Goal: Information Seeking & Learning: Learn about a topic

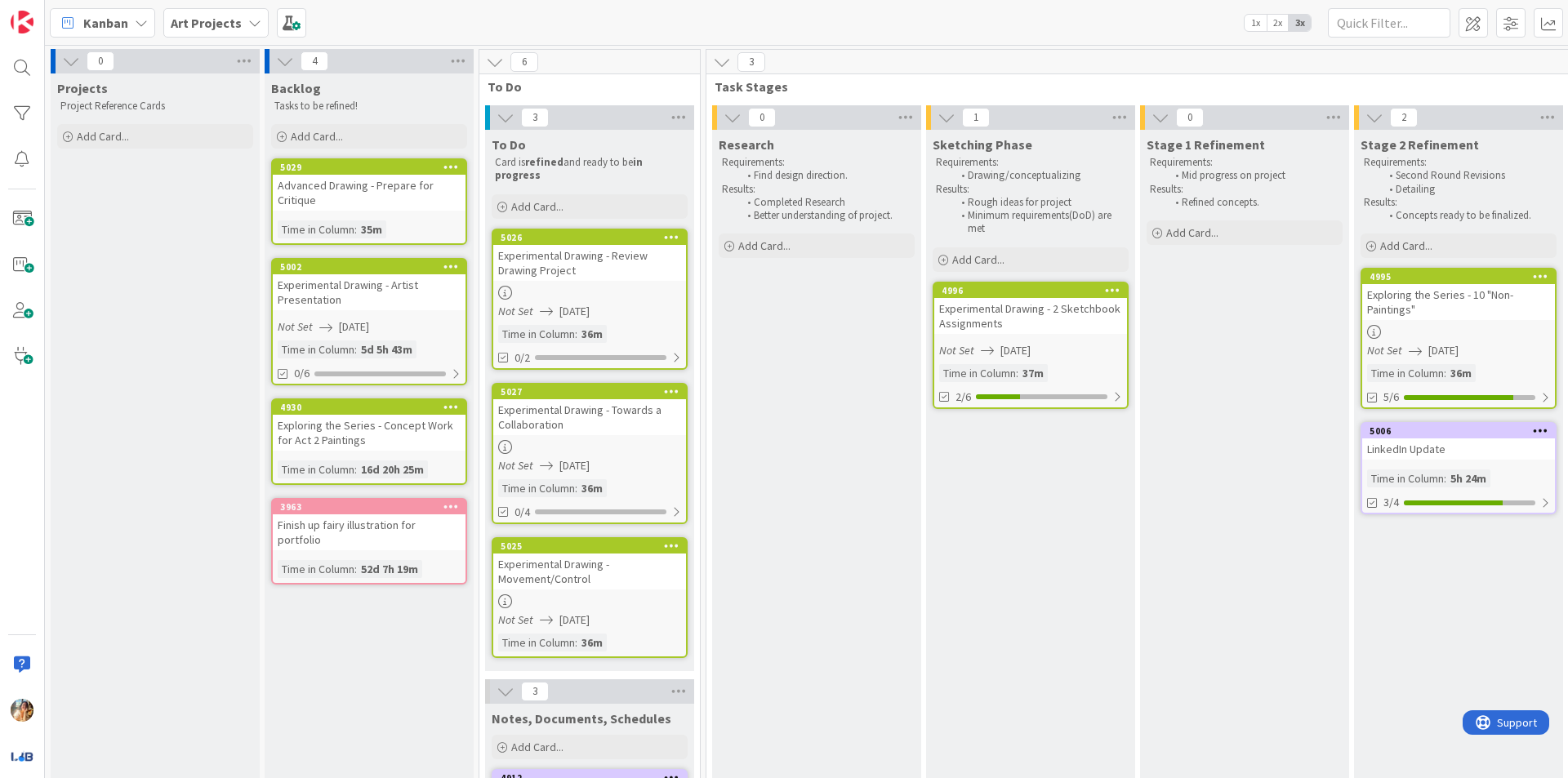
click at [1059, 318] on div "Experimental Drawing - 2 Sketchbook Assignments" at bounding box center [1031, 315] width 193 height 36
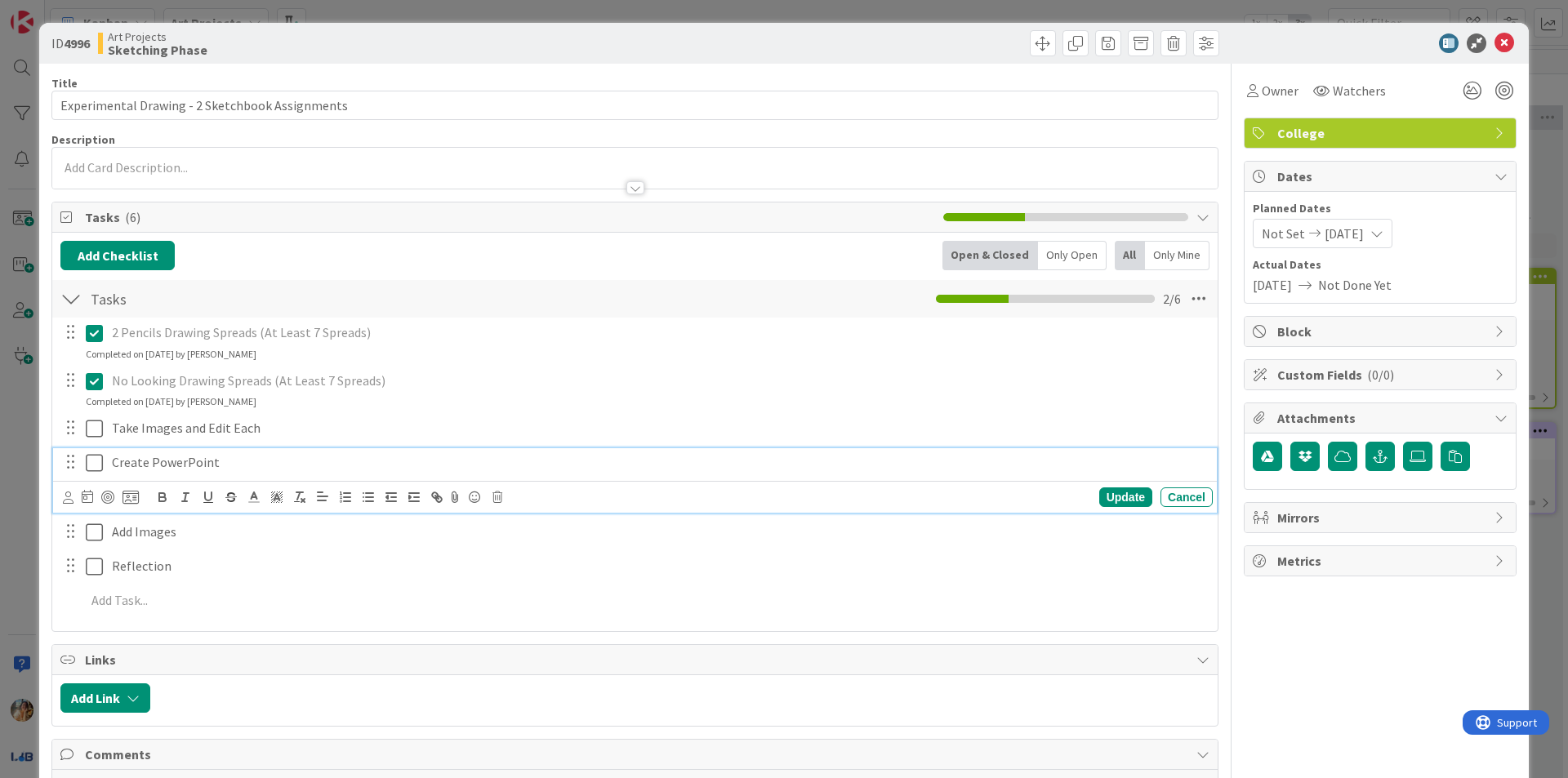
click at [89, 459] on icon at bounding box center [93, 463] width 17 height 20
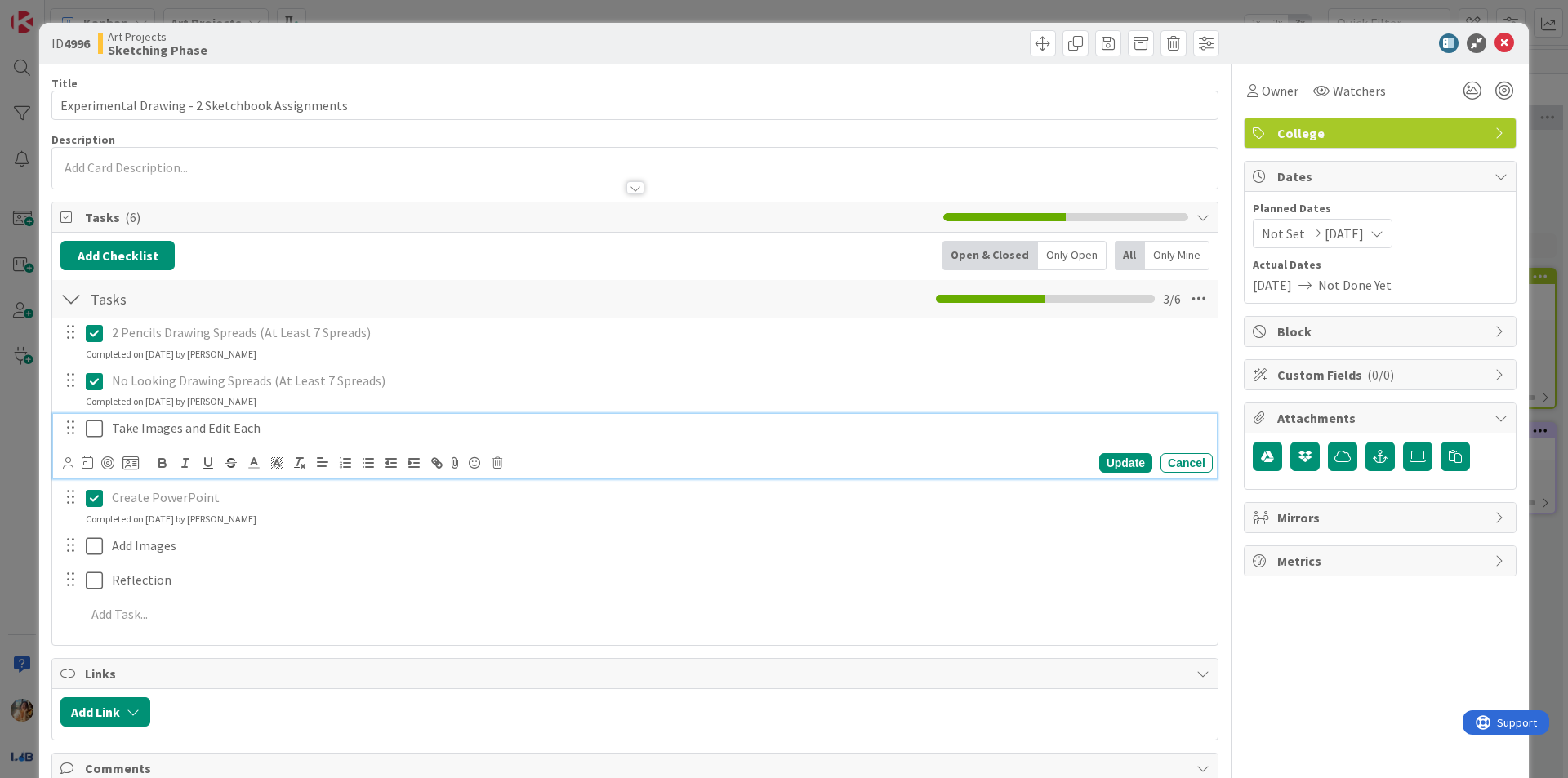
click at [91, 430] on icon at bounding box center [93, 429] width 17 height 20
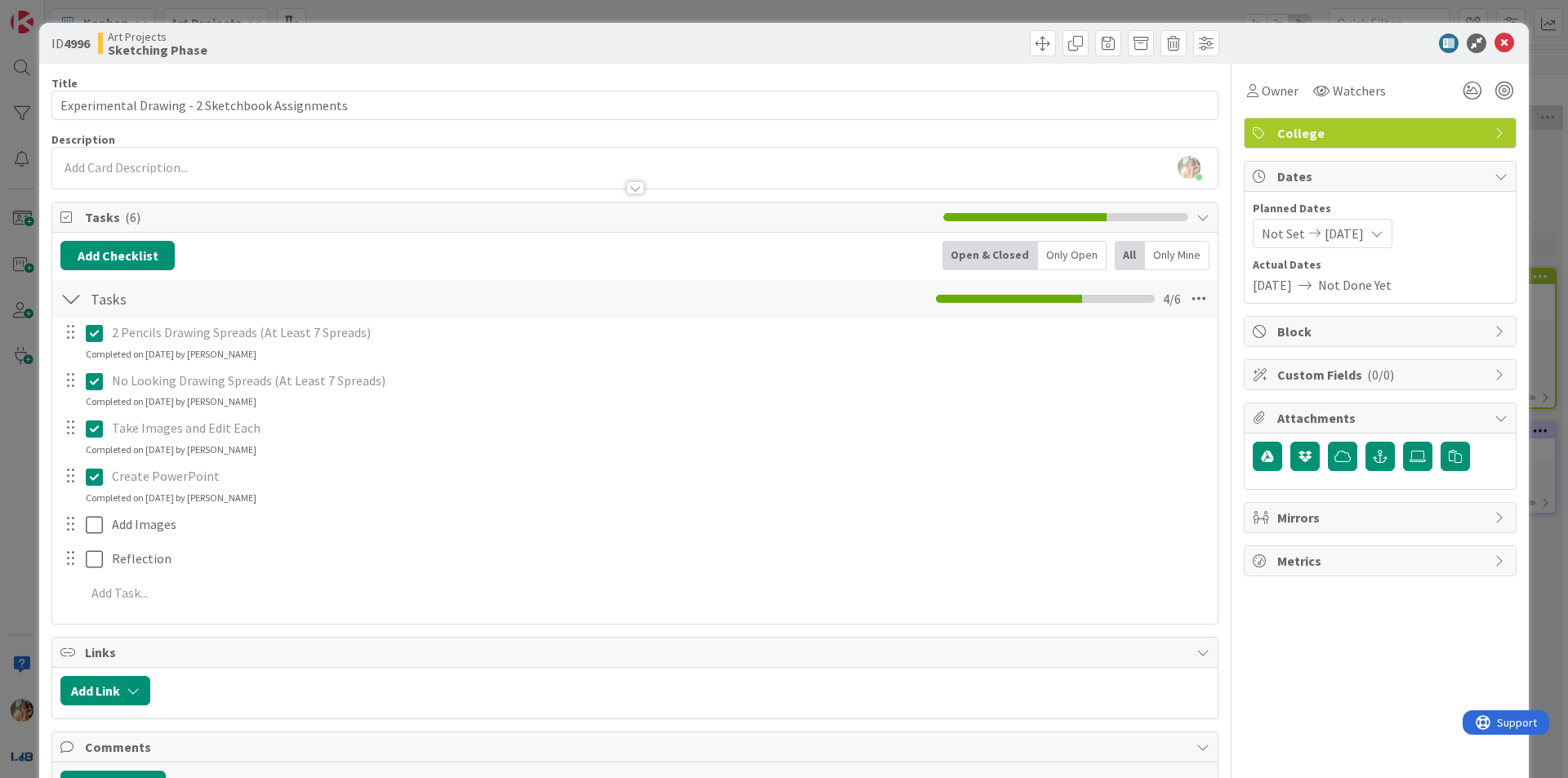
click at [99, 482] on icon at bounding box center [93, 477] width 17 height 20
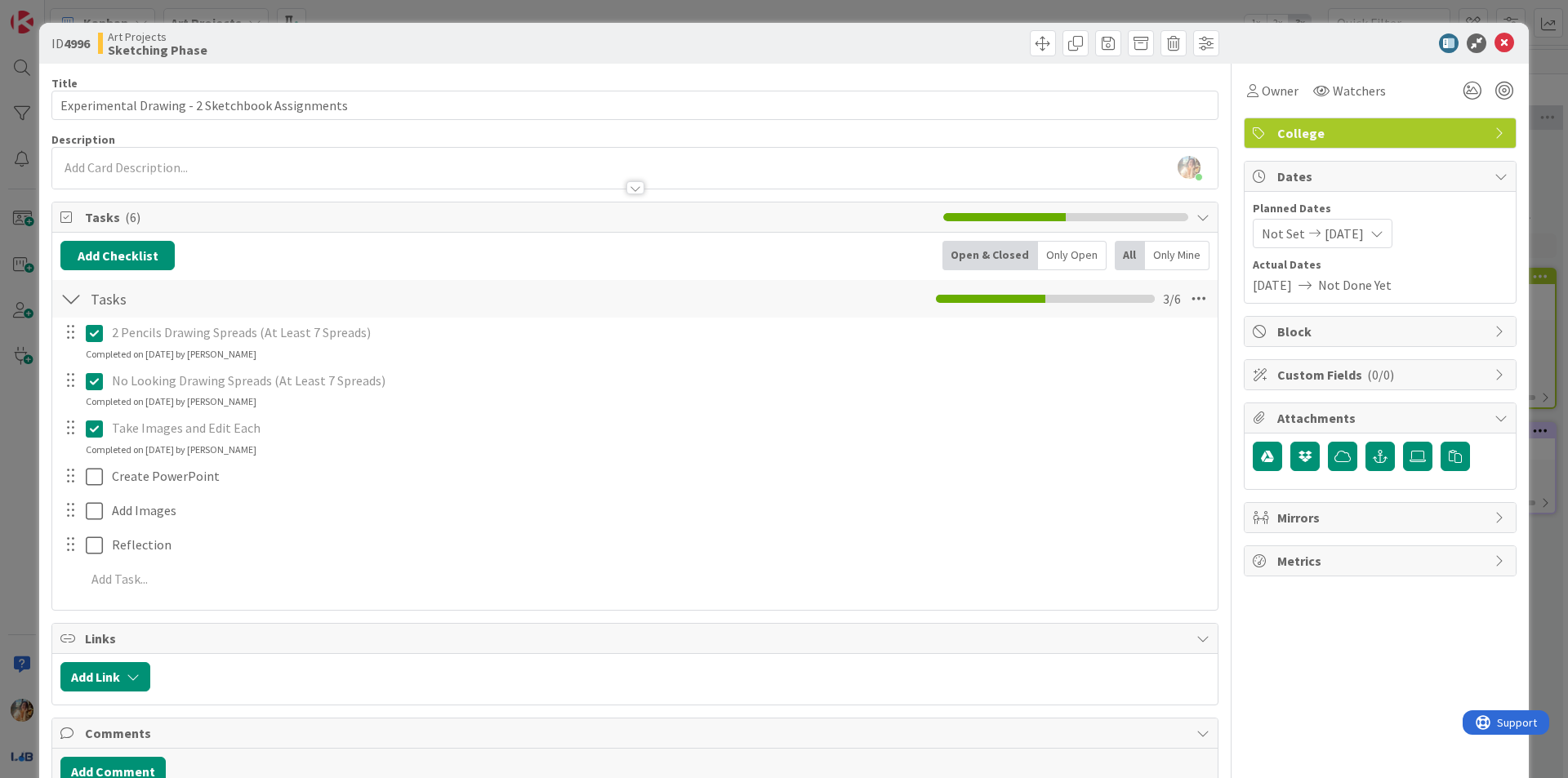
click at [94, 433] on icon at bounding box center [93, 429] width 17 height 20
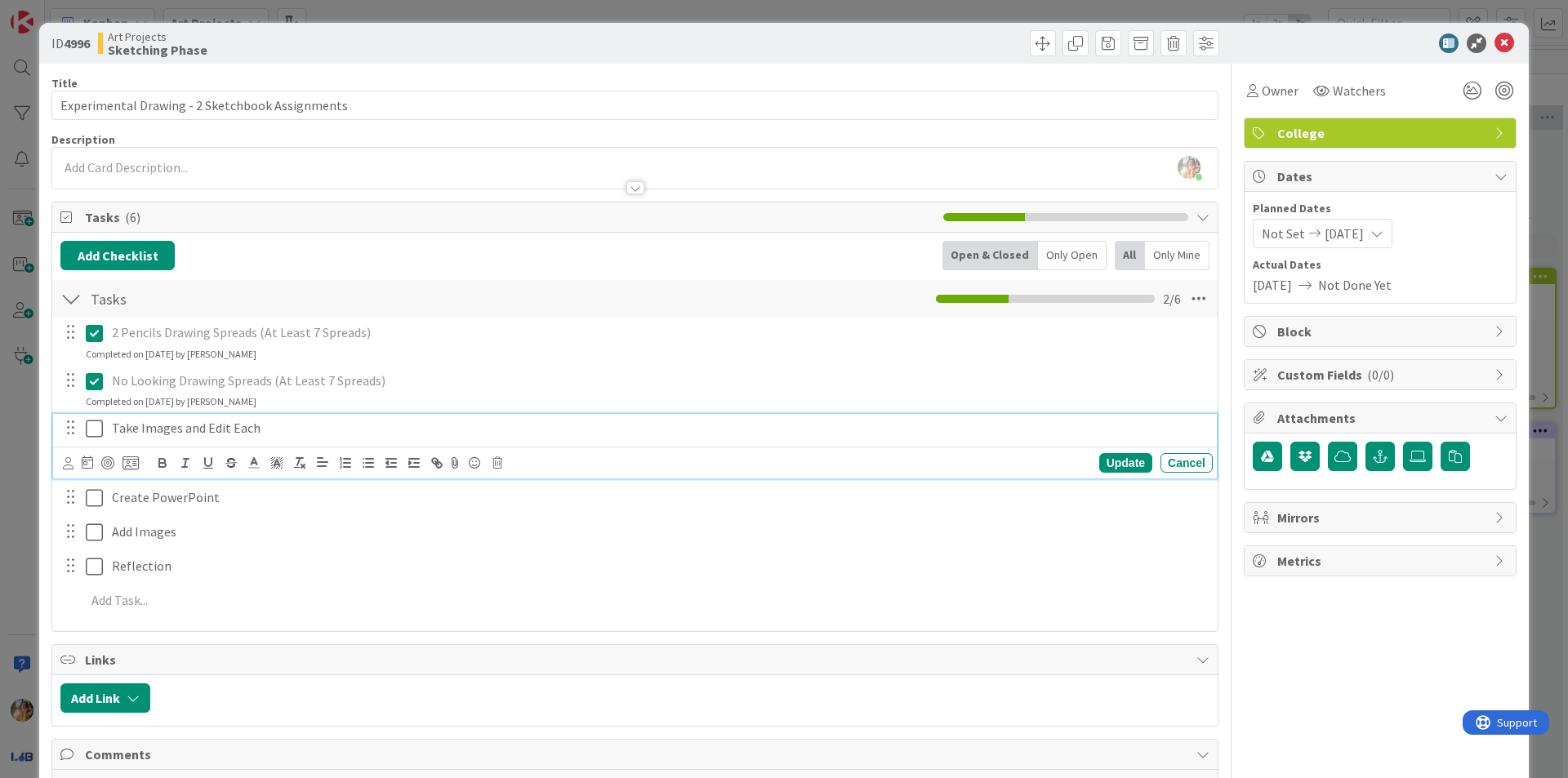
click at [94, 429] on icon at bounding box center [93, 429] width 17 height 20
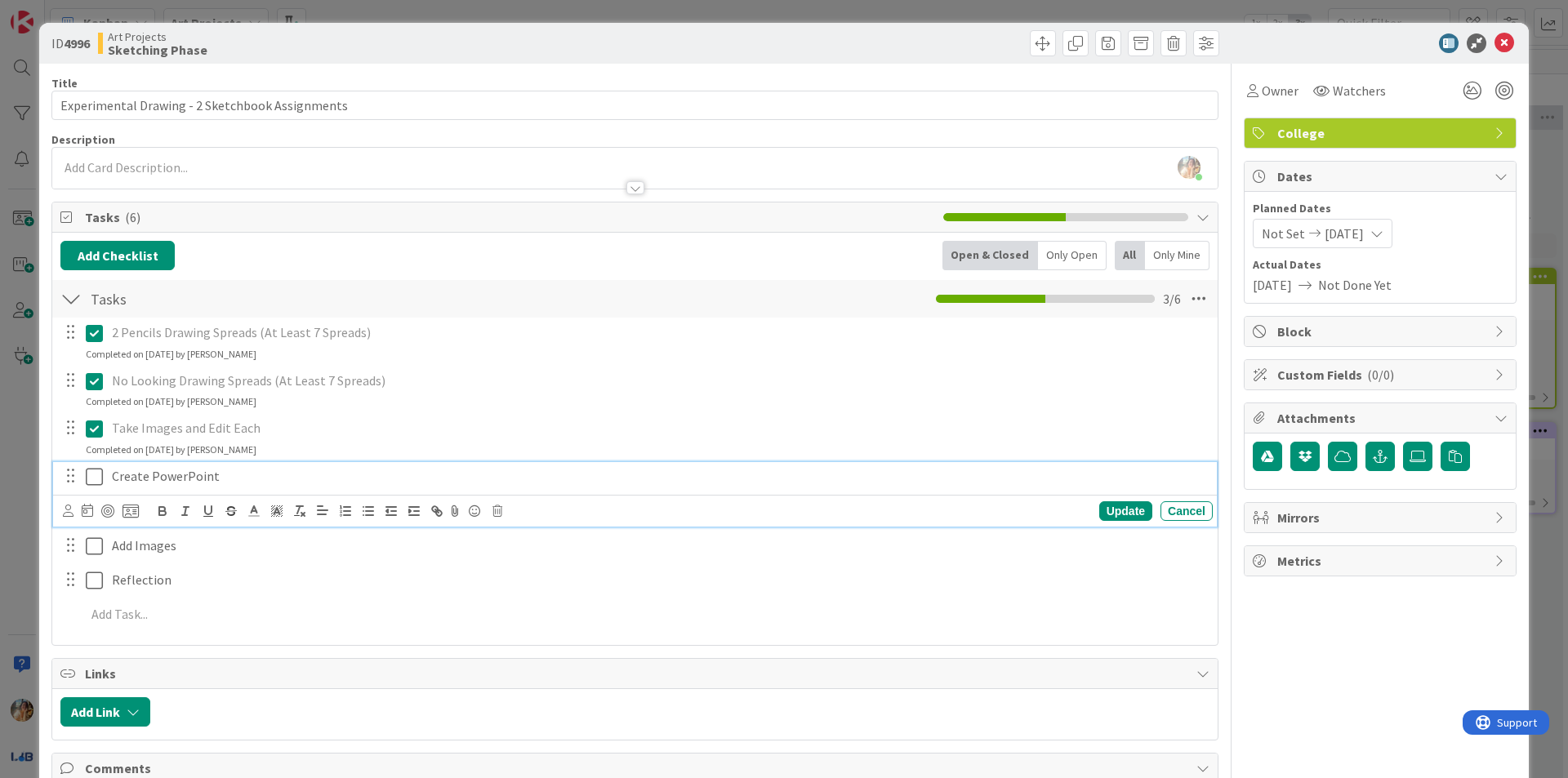
click at [98, 472] on icon at bounding box center [93, 477] width 17 height 20
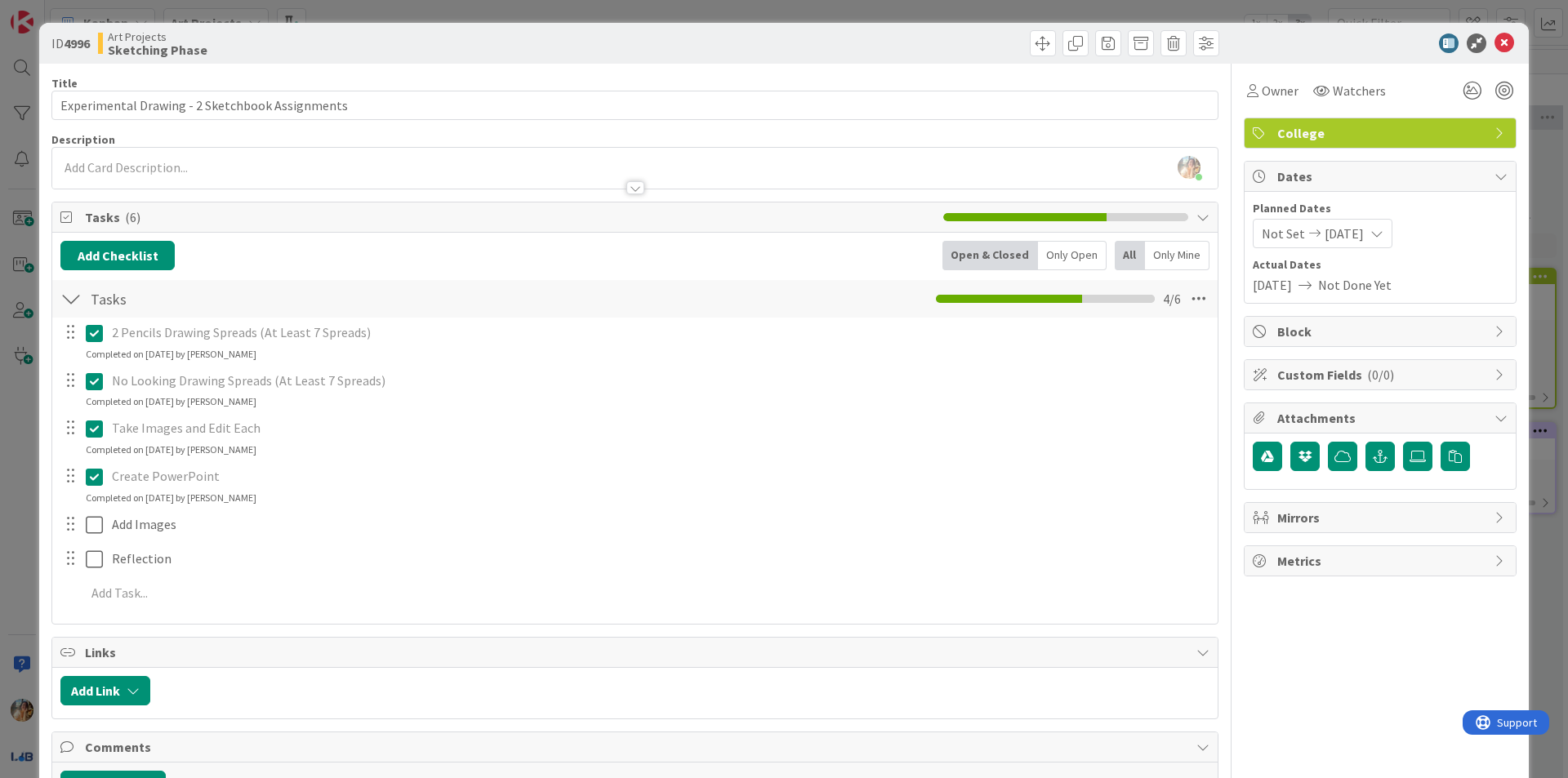
click at [12, 489] on div "ID 4996 Art Projects Sketching Phase Title 47 / 128 Experimental Drawing - 2 Sk…" at bounding box center [784, 389] width 1568 height 778
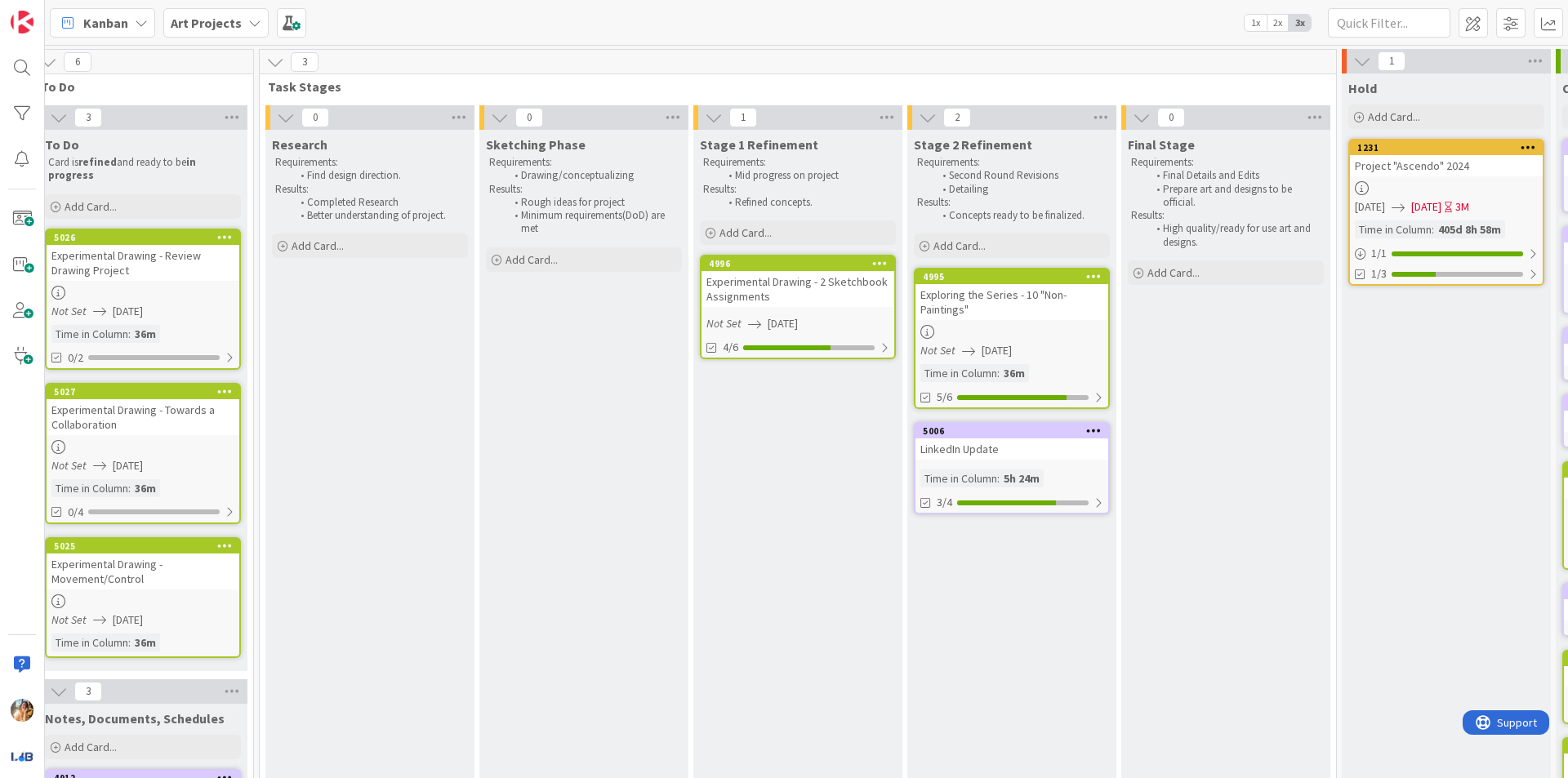
scroll to position [0, 472]
